Goal: Task Accomplishment & Management: Complete application form

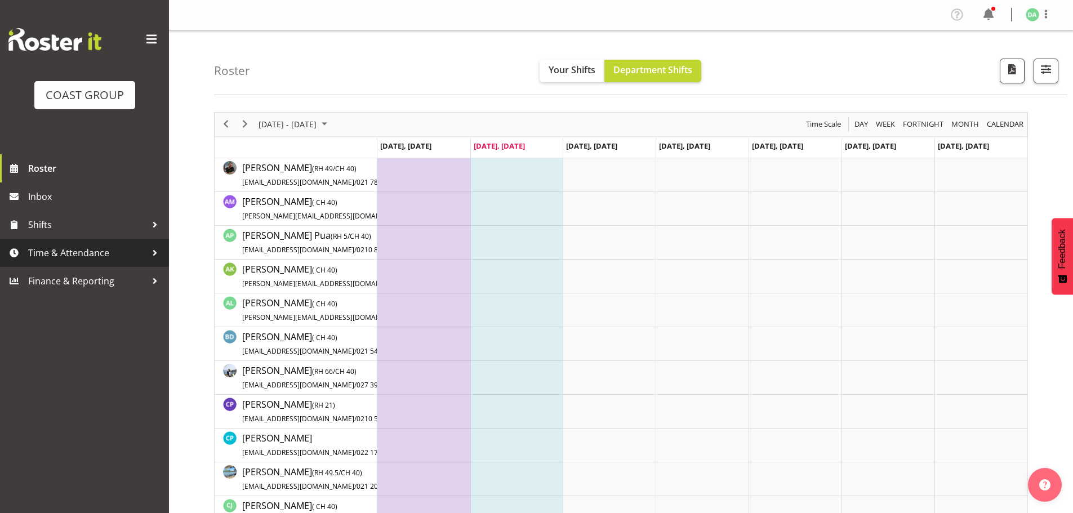
drag, startPoint x: 92, startPoint y: 248, endPoint x: 91, endPoint y: 259, distance: 11.4
click at [92, 248] on span "Time & Attendance" at bounding box center [87, 252] width 118 height 17
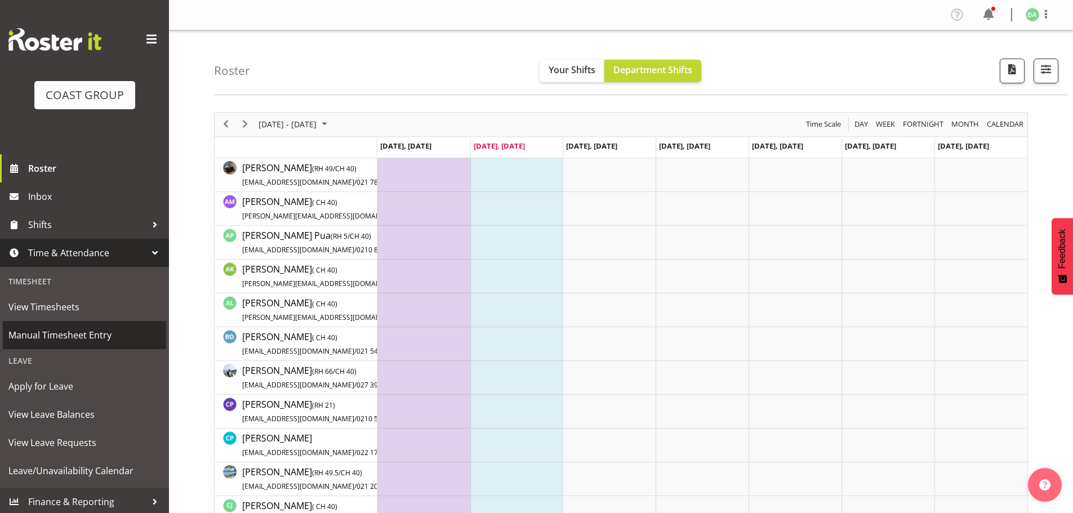
click at [72, 331] on span "Manual Timesheet Entry" at bounding box center [84, 335] width 152 height 17
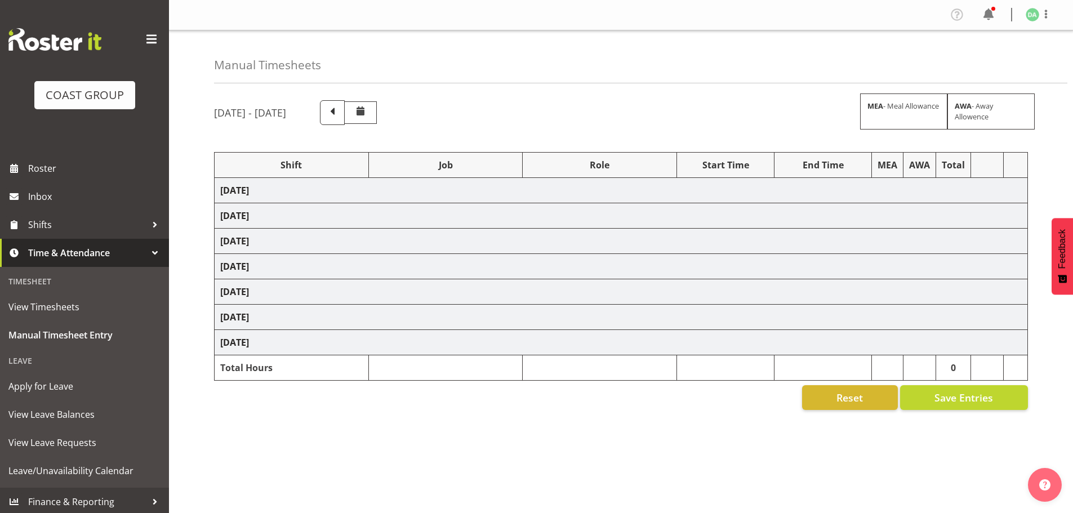
select select "9236"
select select "8457"
select select "8458"
select select "8727"
select select "8786"
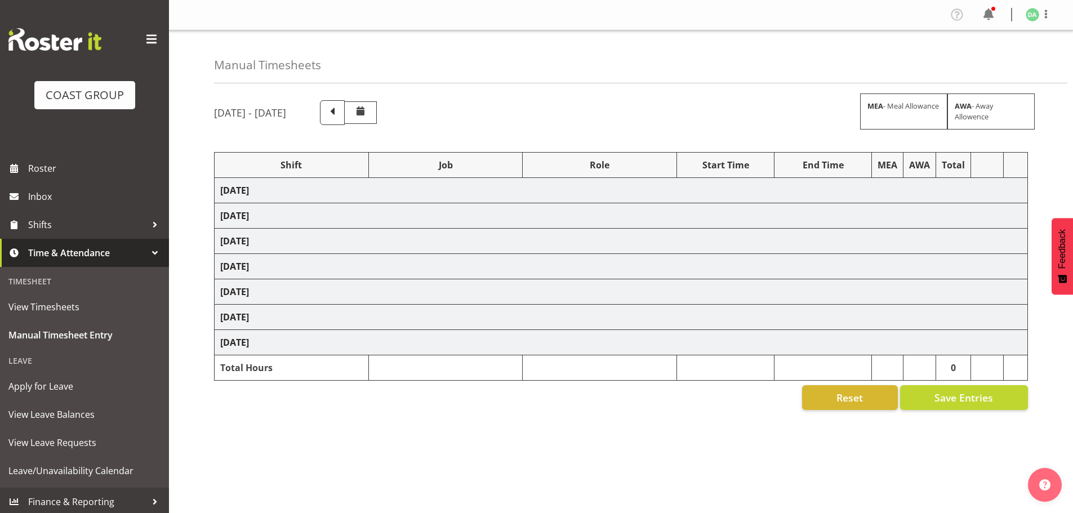
select select "9082"
select select "9023"
select select "8934"
select select "9735"
select select "8513"
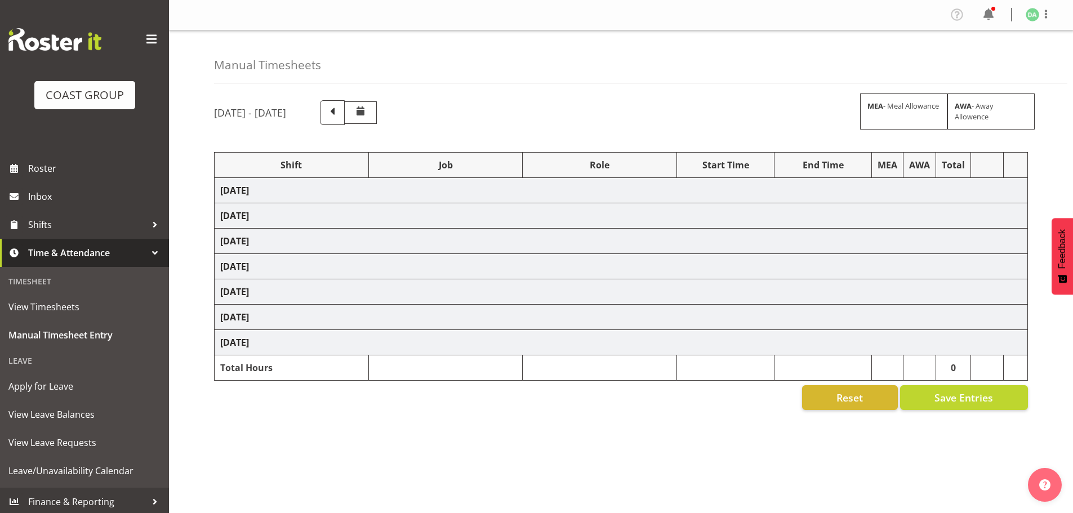
select select "10191"
select select "69"
select select "9410"
select select "8654"
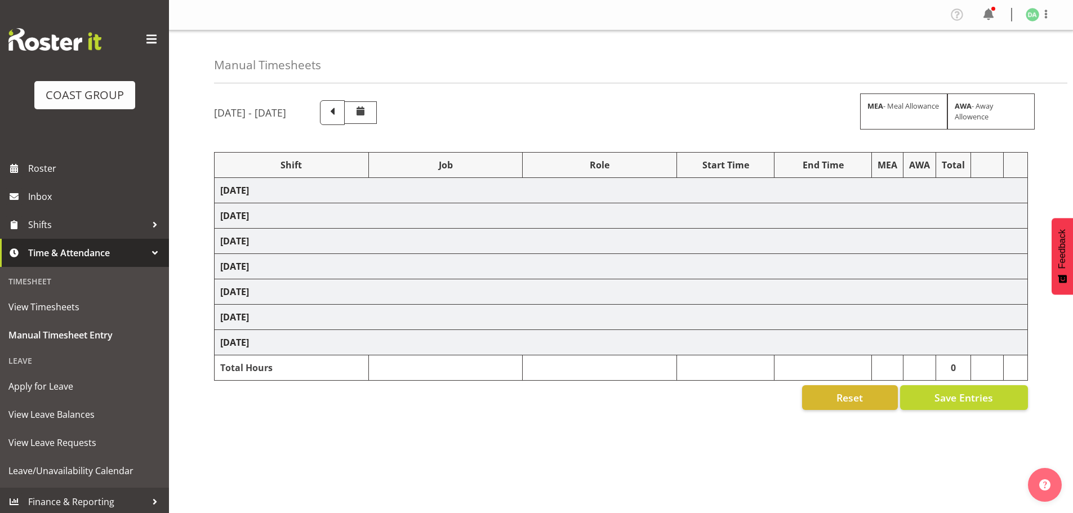
select select "9082"
select select "10417"
select select "9410"
select select "9239"
select select "69"
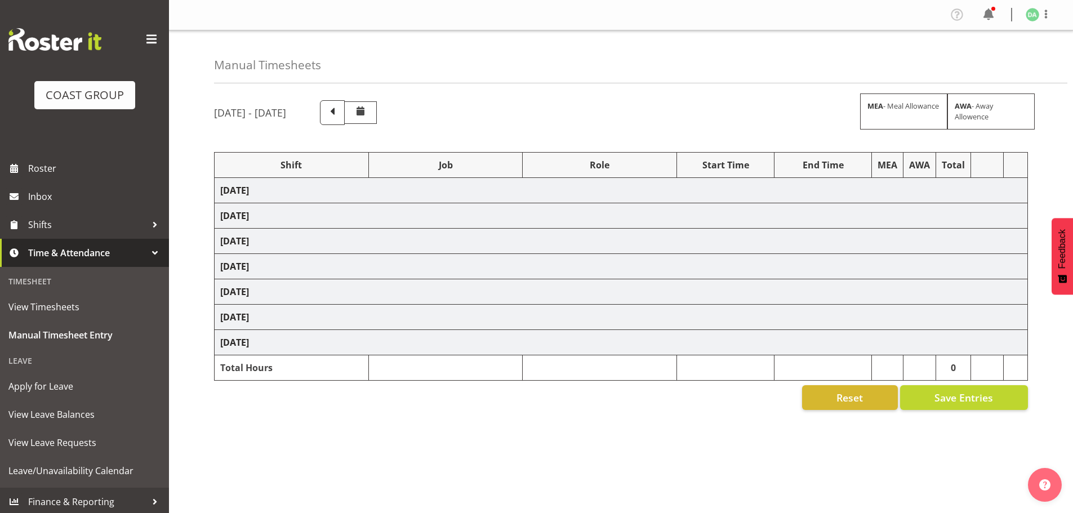
select select "38"
select select "9016"
select select "8934"
select select "9082"
select select "9630"
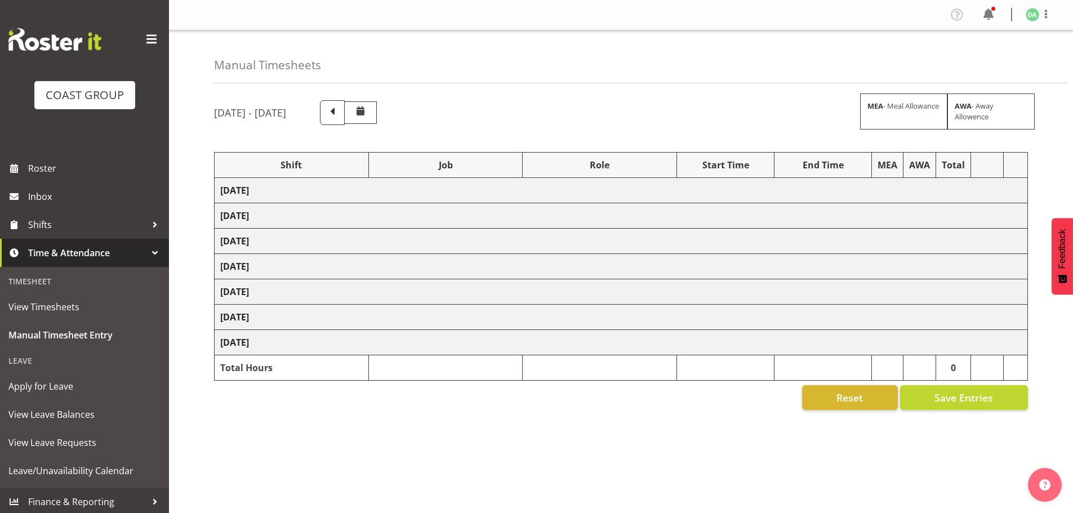
select select "8654"
select select "69"
select select "8654"
select select "9140"
select select "9735"
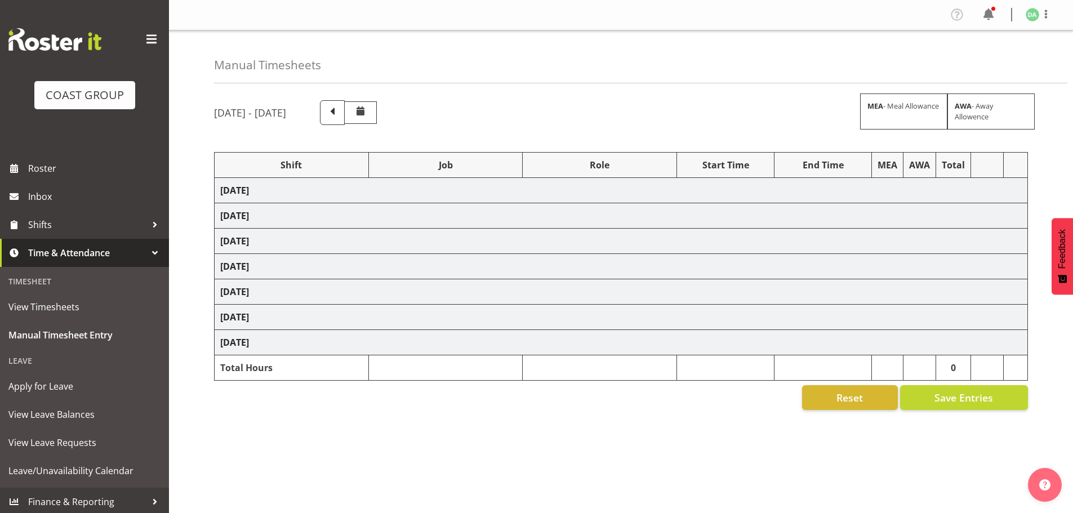
select select "9358"
select select "9168"
select select "8654"
select select "10269"
